Goal: Navigation & Orientation: Find specific page/section

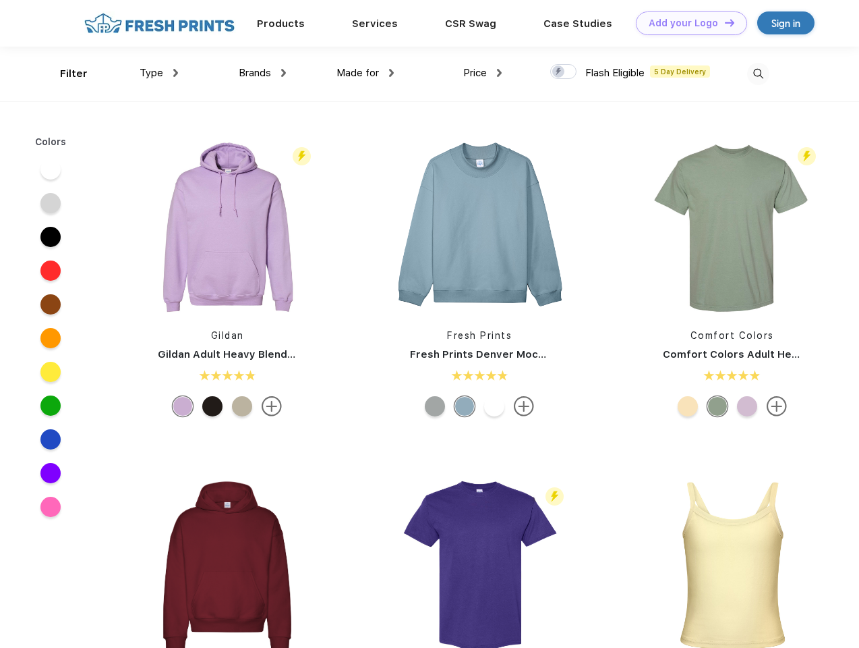
click at [687, 23] on link "Add your Logo Design Tool" at bounding box center [691, 23] width 111 height 24
click at [0, 0] on div "Design Tool" at bounding box center [0, 0] width 0 height 0
click at [724, 22] on link "Add your Logo Design Tool" at bounding box center [691, 23] width 111 height 24
click at [65, 74] on div "Filter" at bounding box center [74, 74] width 28 height 16
click at [159, 73] on span "Type" at bounding box center [152, 73] width 24 height 12
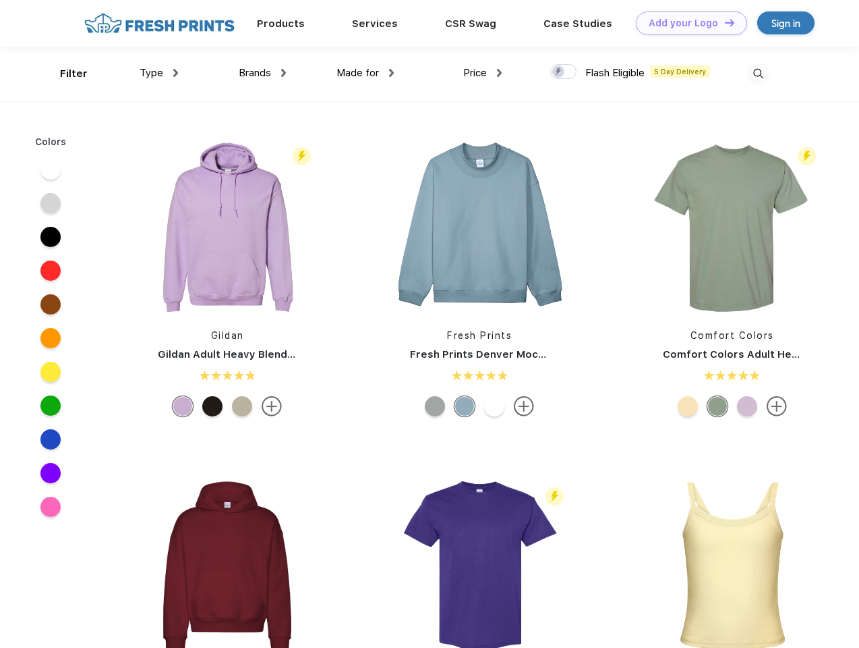
click at [262, 73] on span "Brands" at bounding box center [255, 73] width 32 height 12
click at [366, 73] on span "Made for" at bounding box center [358, 73] width 43 height 12
click at [483, 73] on span "Price" at bounding box center [475, 73] width 24 height 12
click at [564, 72] on div at bounding box center [563, 71] width 26 height 15
click at [559, 72] on input "checkbox" at bounding box center [554, 67] width 9 height 9
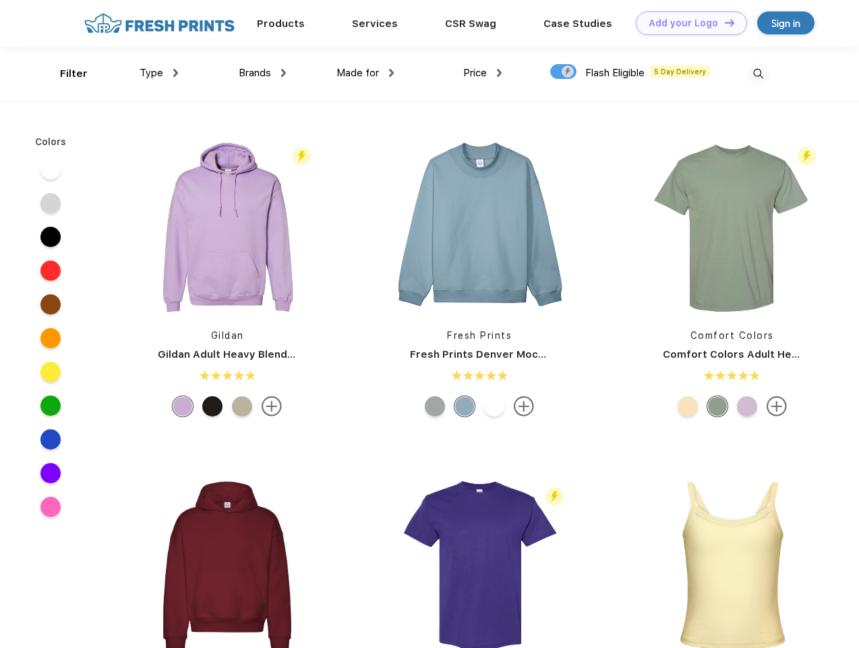
click at [758, 74] on img at bounding box center [758, 74] width 22 height 22
